Goal: Task Accomplishment & Management: Manage account settings

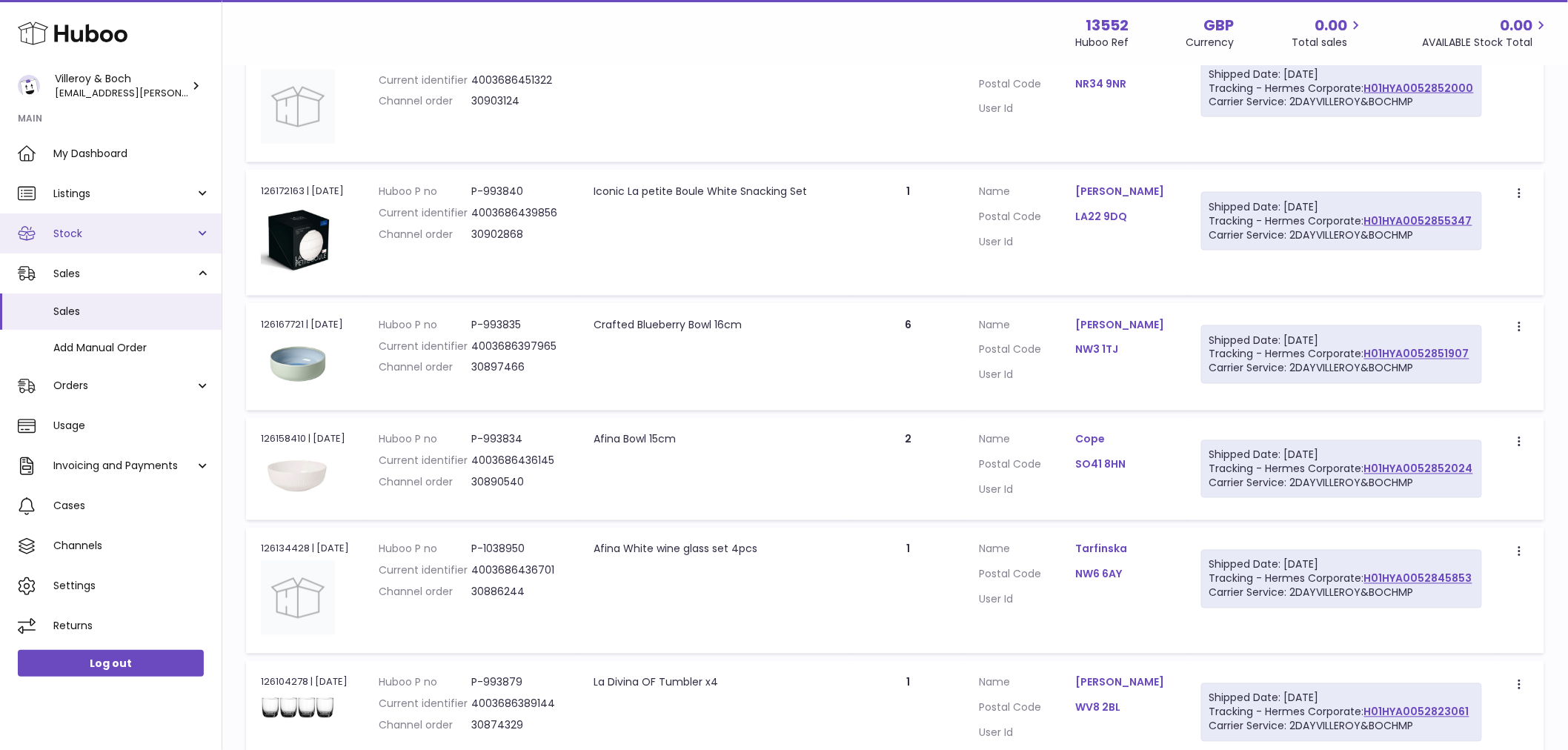
click at [101, 234] on span "Stock" at bounding box center [124, 233] width 142 height 14
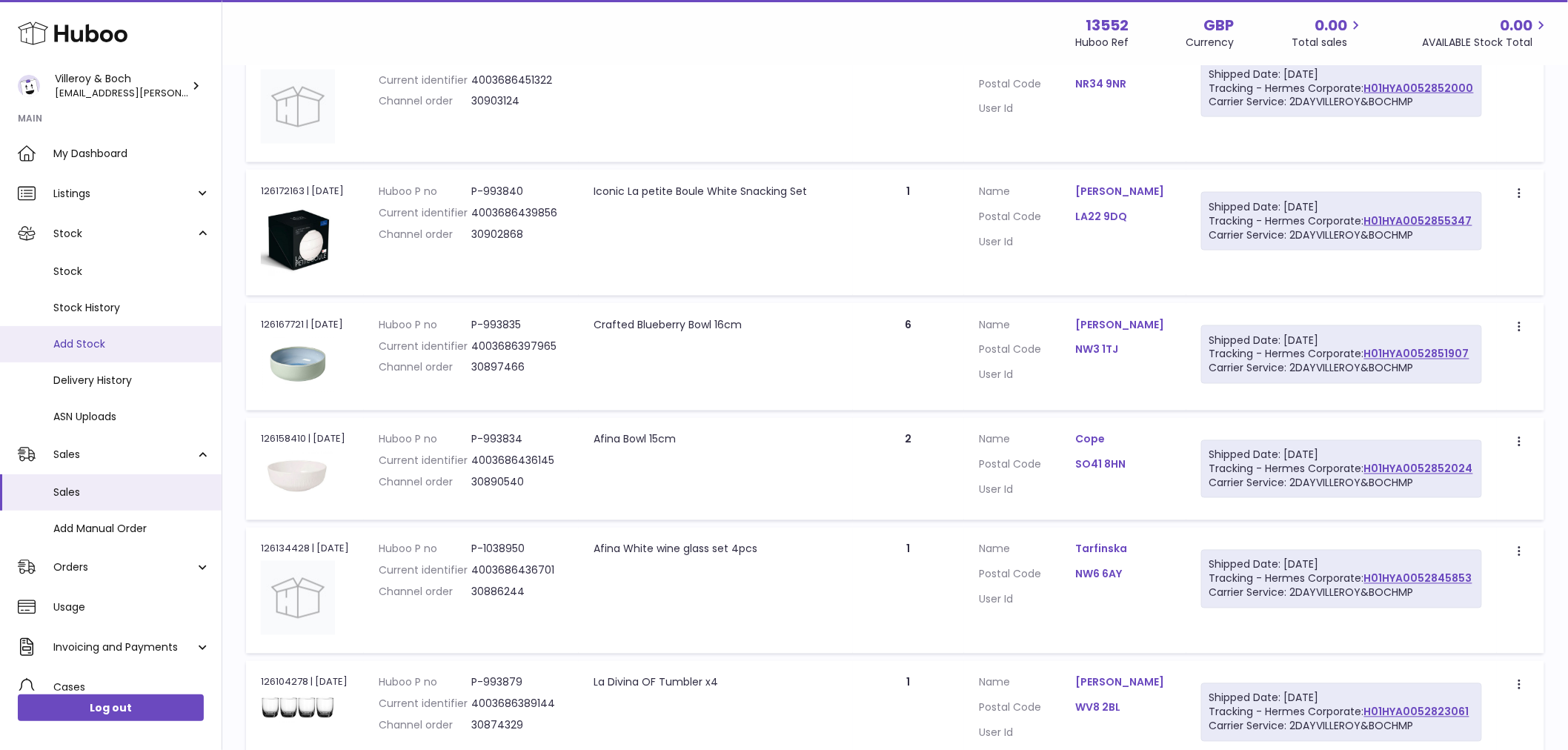
click at [93, 338] on span "Add Stock" at bounding box center [131, 343] width 157 height 14
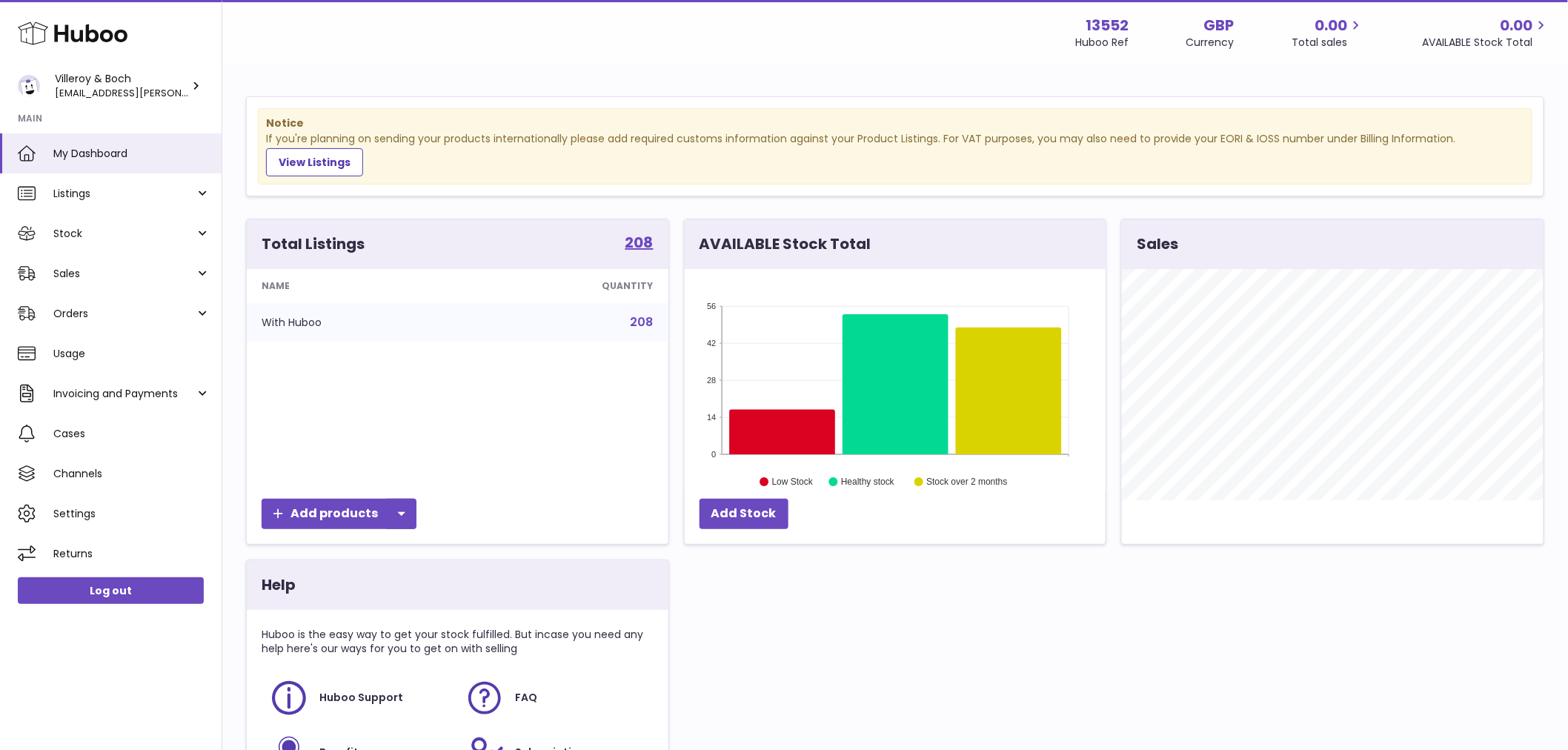
scroll to position [231, 421]
click at [114, 233] on span "Stock" at bounding box center [124, 233] width 142 height 14
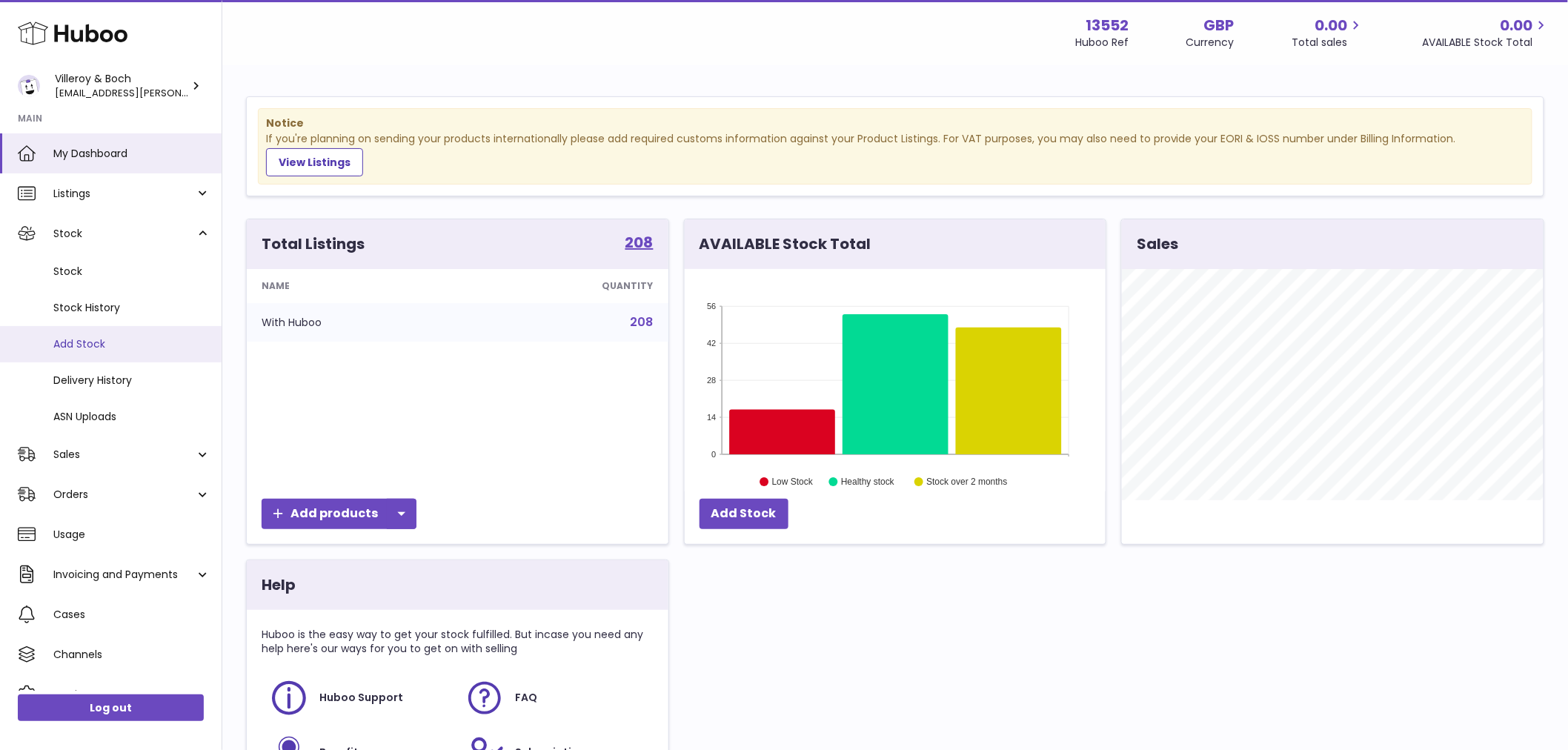
click at [78, 338] on span "Add Stock" at bounding box center [131, 343] width 157 height 14
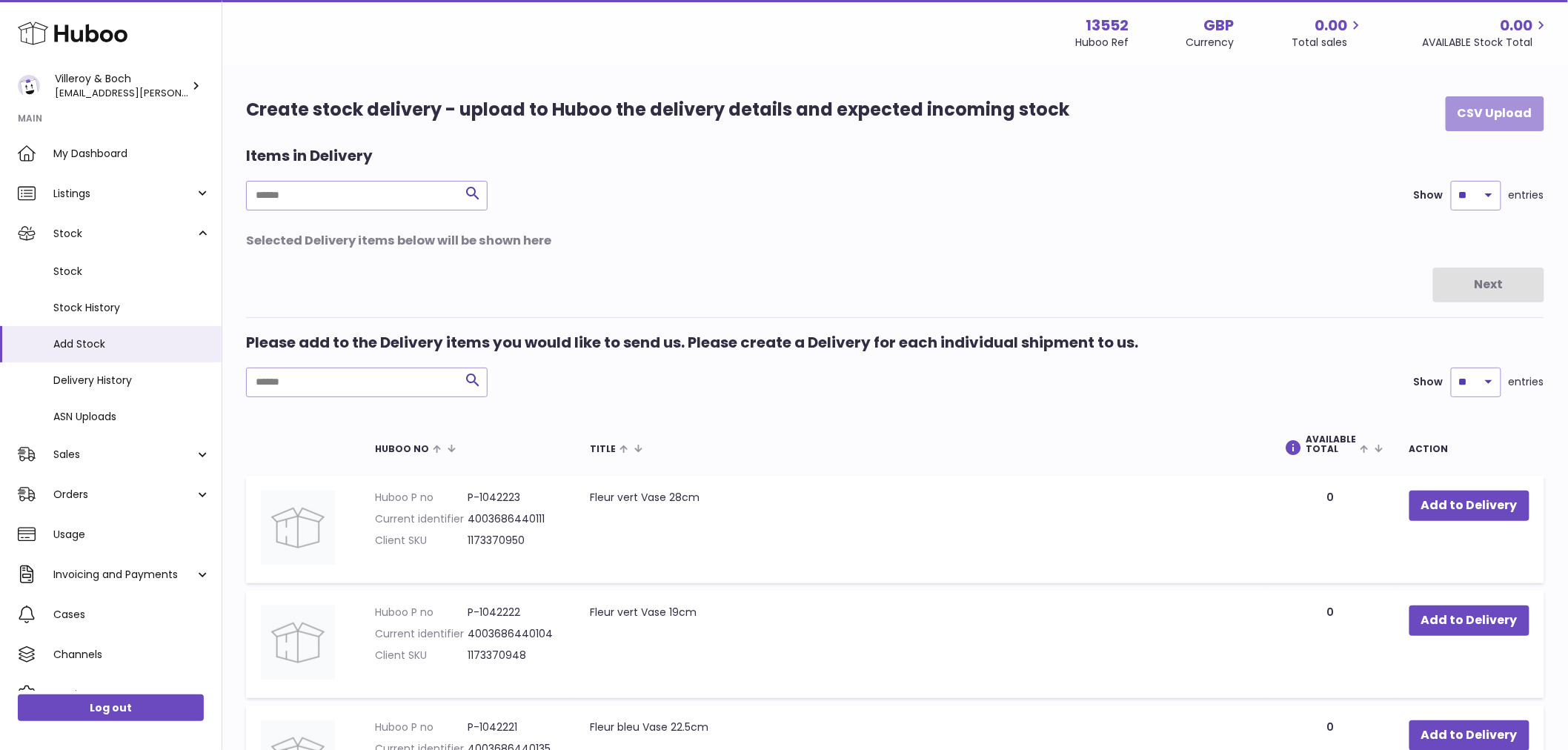
click at [1507, 115] on button "CSV Upload" at bounding box center [1495, 114] width 98 height 35
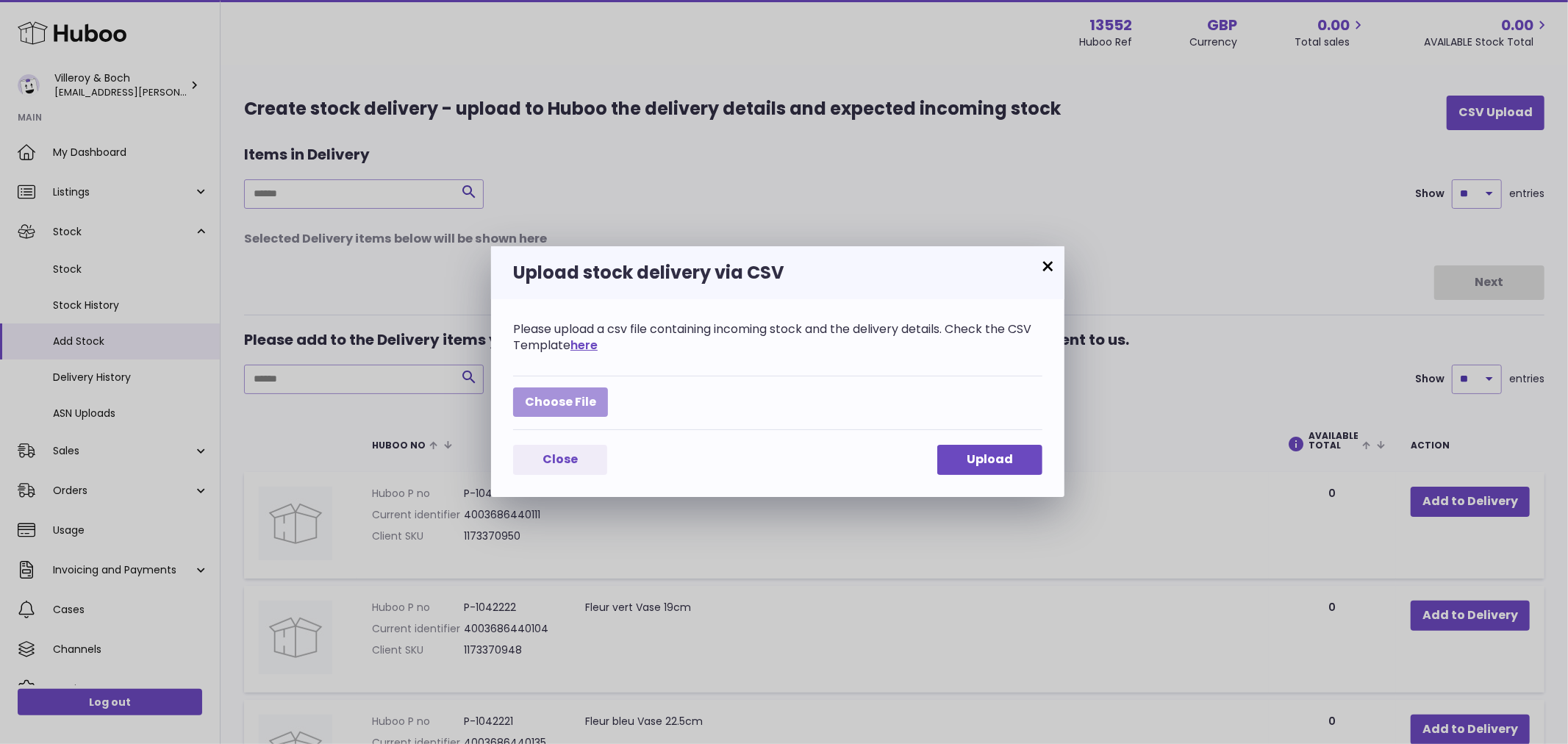
click at [555, 402] on label at bounding box center [561, 403] width 95 height 30
click at [596, 396] on input "file" at bounding box center [596, 395] width 1 height 1
type input "**********"
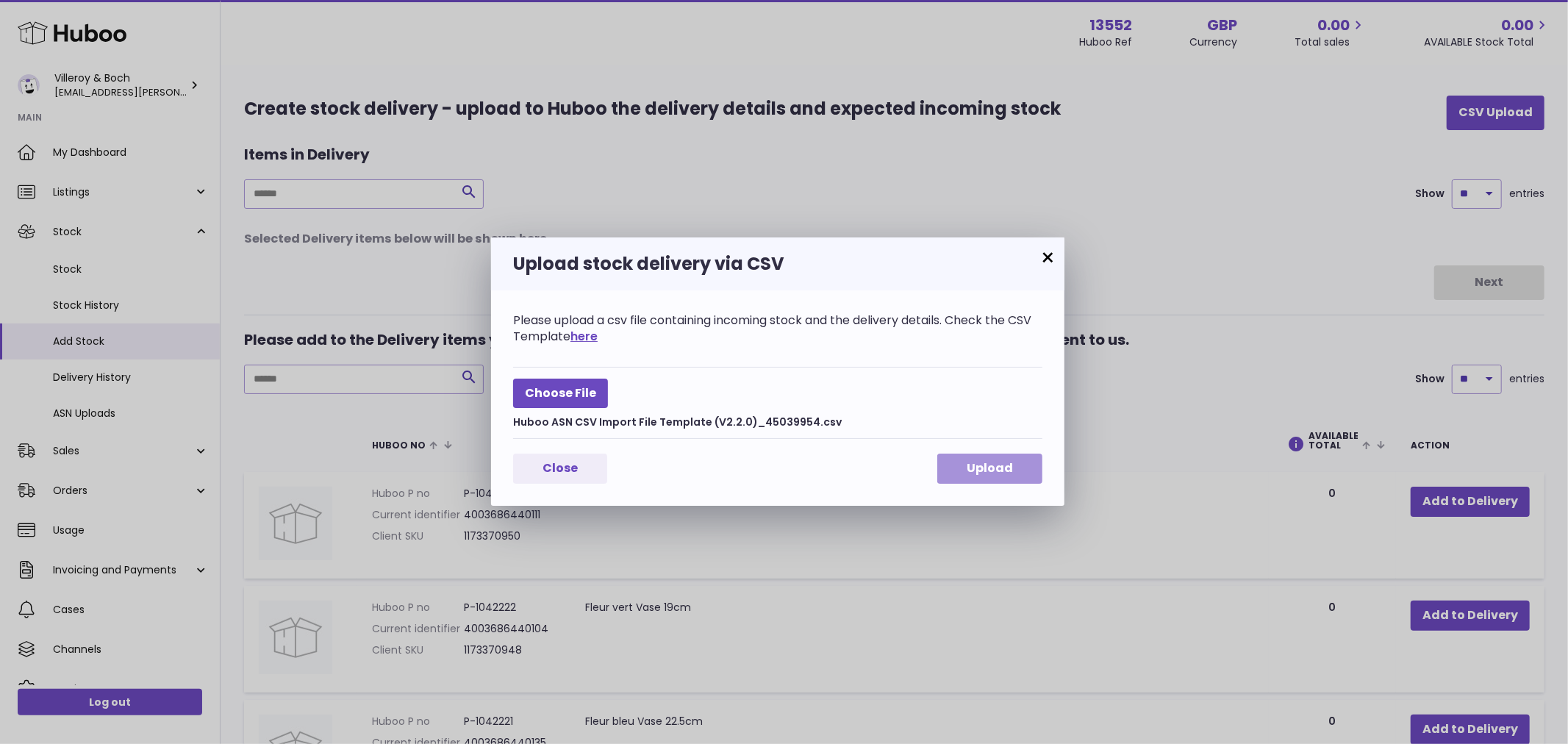
click at [1031, 478] on button "Upload" at bounding box center [989, 468] width 105 height 30
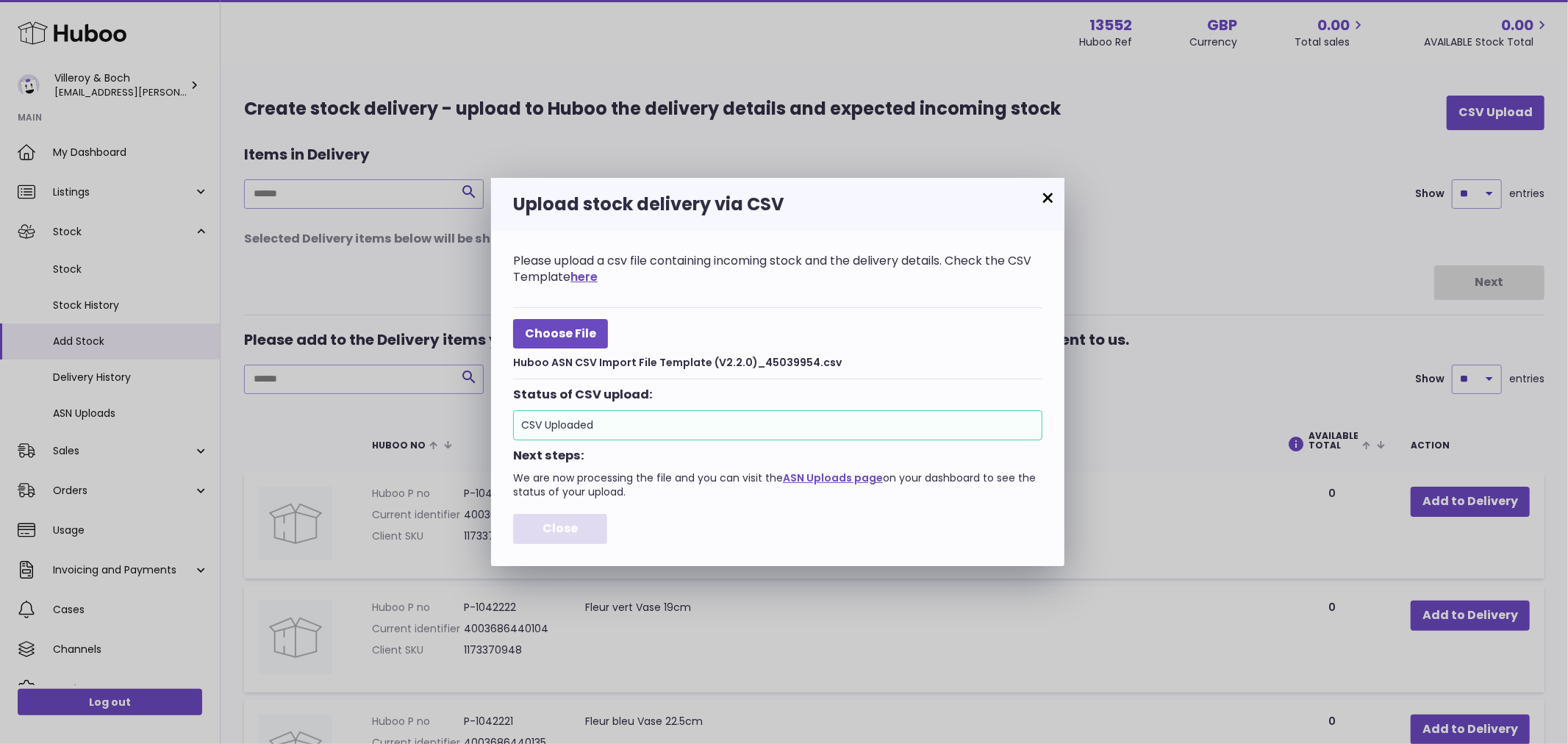
click at [574, 526] on span "Close" at bounding box center [561, 527] width 35 height 17
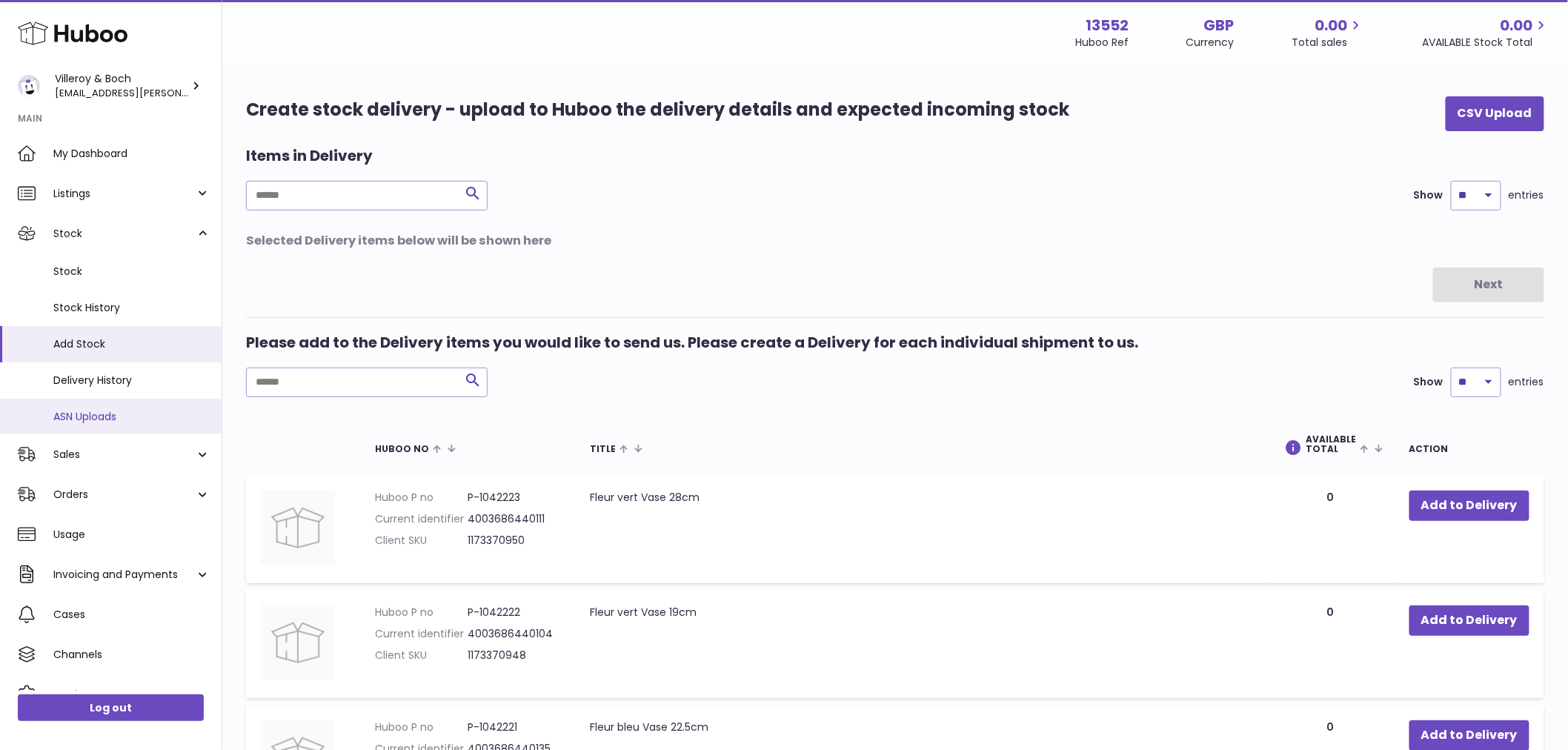
click at [91, 409] on span "ASN Uploads" at bounding box center [131, 416] width 157 height 14
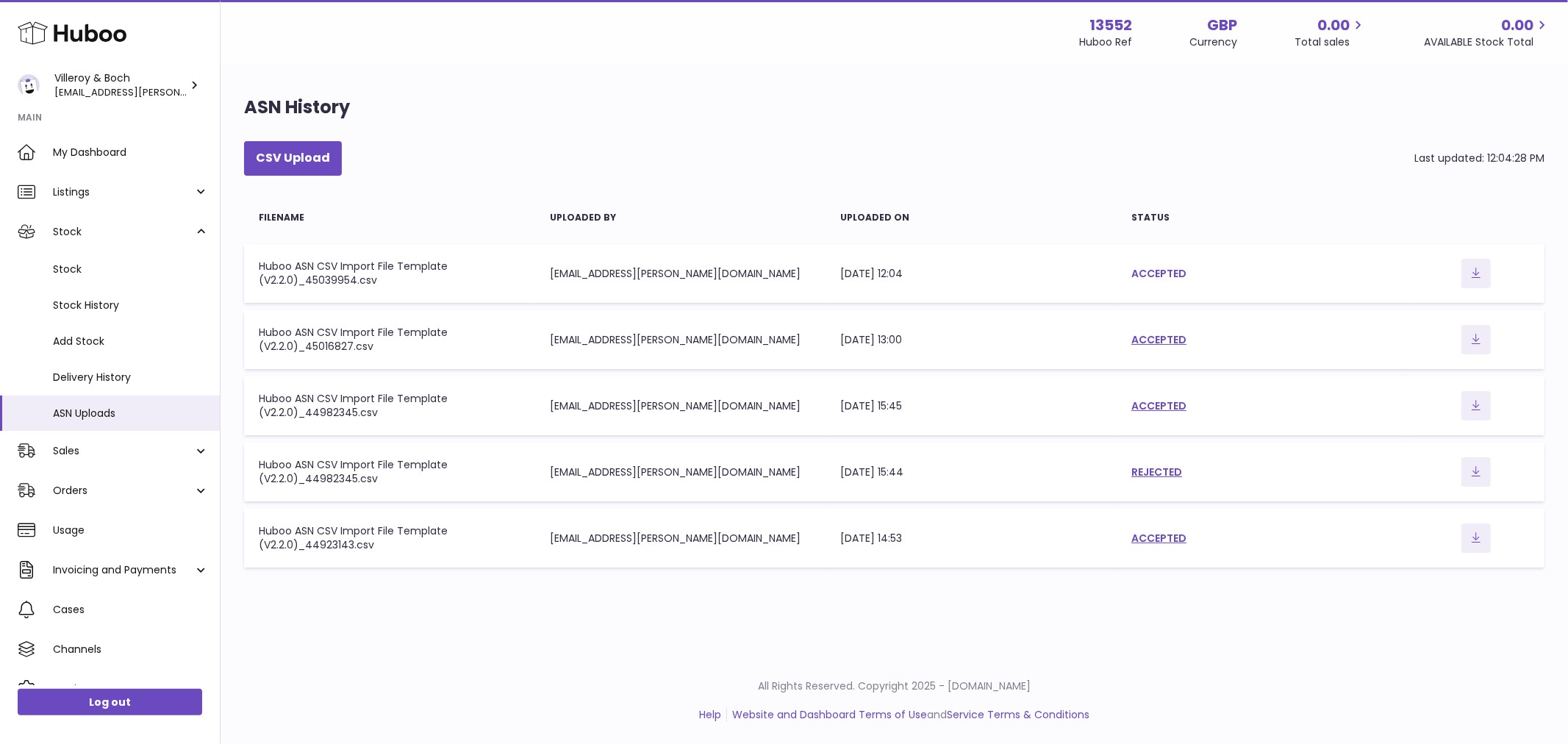
click at [1162, 269] on link "ACCEPTED" at bounding box center [1159, 273] width 55 height 14
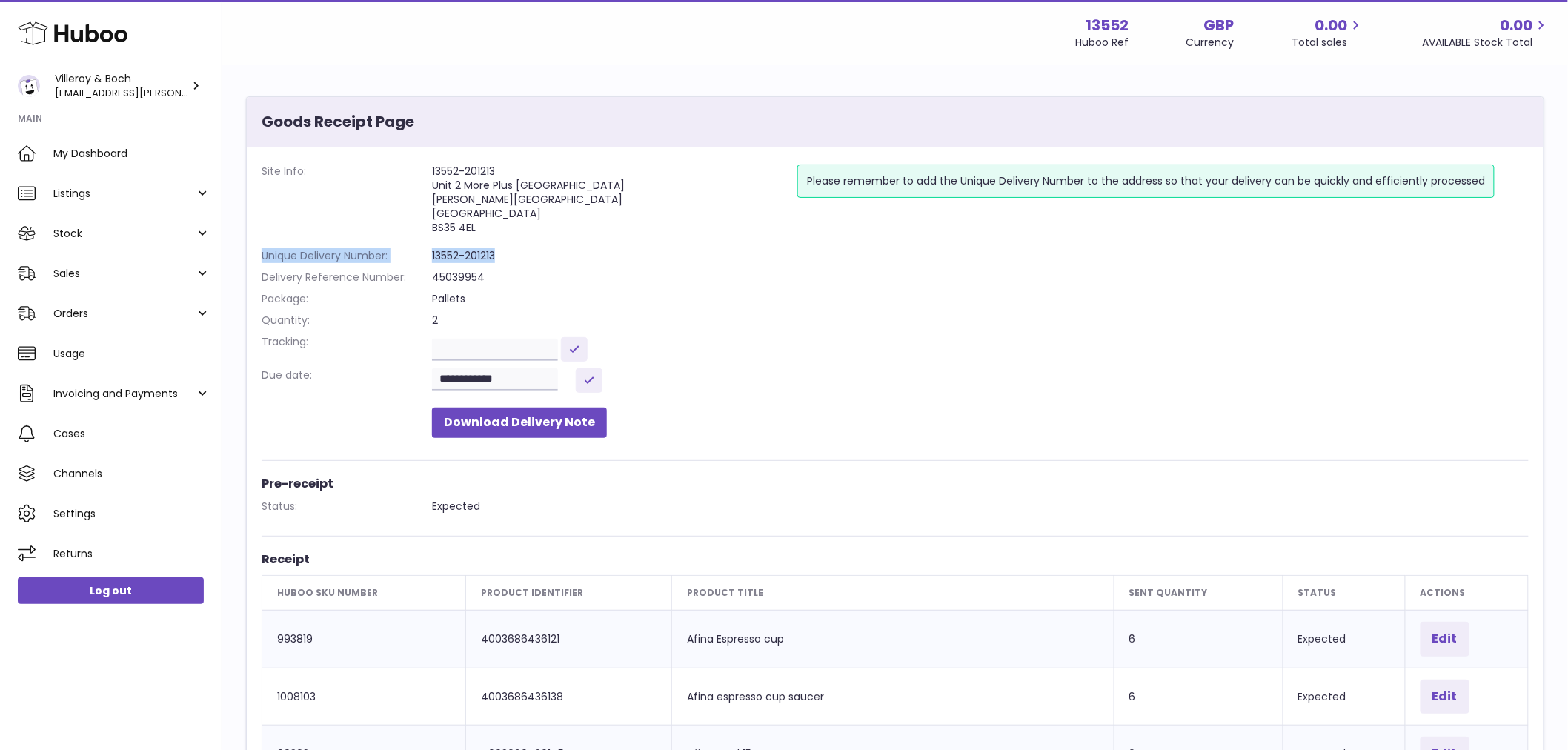
drag, startPoint x: 524, startPoint y: 253, endPoint x: 313, endPoint y: 256, distance: 211.0
copy dl "Unique Delivery Number: 13552-201213"
drag, startPoint x: 1482, startPoint y: 326, endPoint x: 1275, endPoint y: 299, distance: 208.8
click at [1482, 326] on dd "2" at bounding box center [980, 320] width 1097 height 14
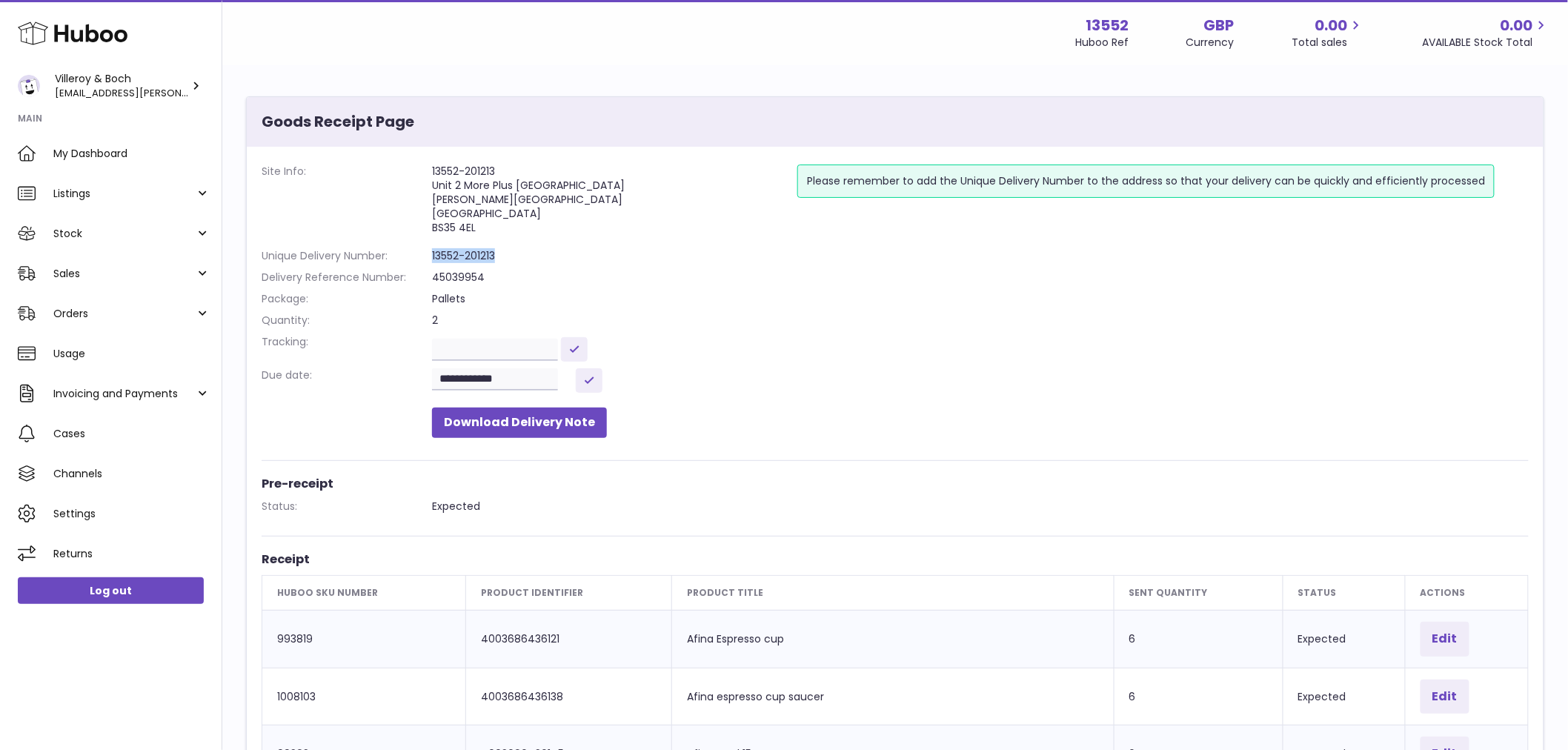
drag, startPoint x: 558, startPoint y: 259, endPoint x: 432, endPoint y: 260, distance: 126.0
click at [432, 260] on dd "13552-201213" at bounding box center [980, 255] width 1097 height 14
copy dd "13552-201213"
click at [1160, 363] on dl "**********" at bounding box center [895, 305] width 1267 height 280
